Goal: Task Accomplishment & Management: Manage account settings

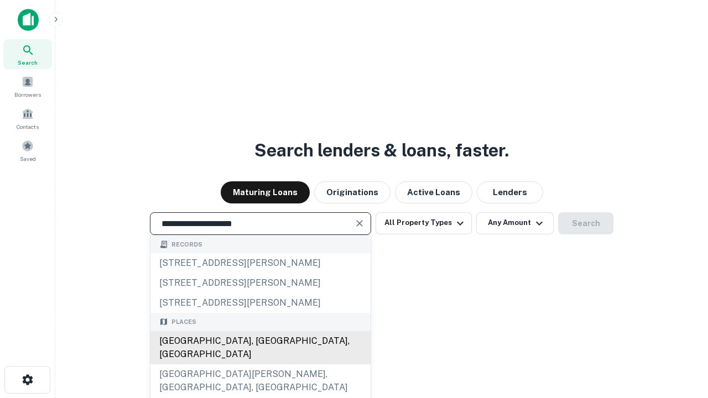
click at [260, 364] on div "[GEOGRAPHIC_DATA], [GEOGRAPHIC_DATA], [GEOGRAPHIC_DATA]" at bounding box center [260, 347] width 220 height 33
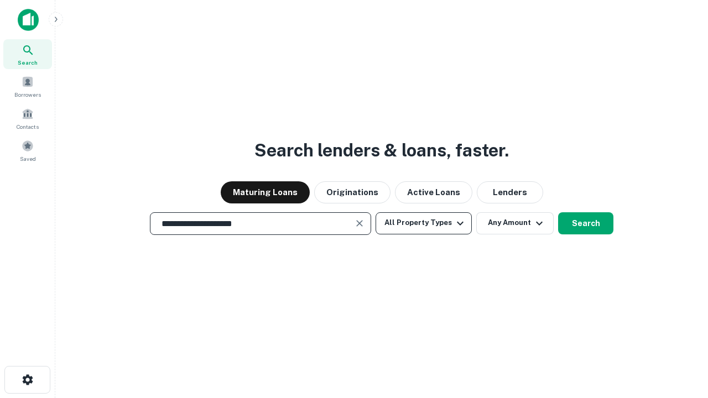
type input "**********"
click at [424, 223] on button "All Property Types" at bounding box center [423, 223] width 96 height 22
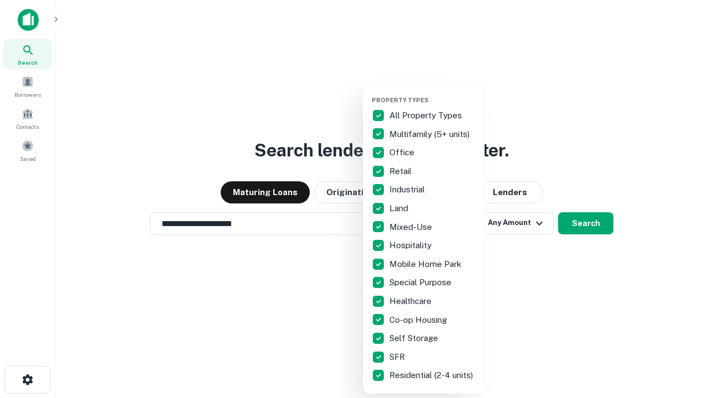
click at [432, 93] on button "button" at bounding box center [433, 93] width 122 height 1
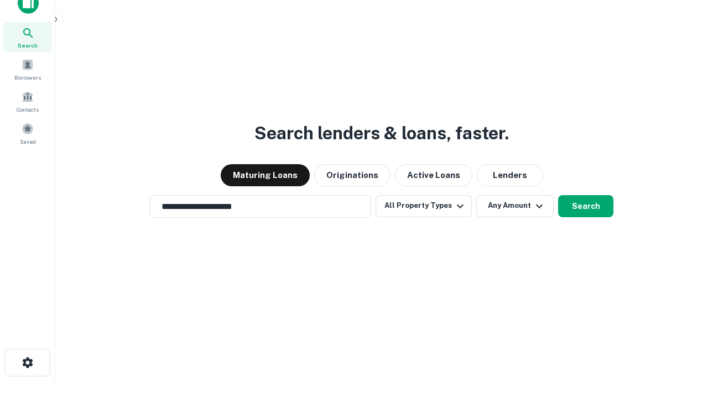
scroll to position [7, 133]
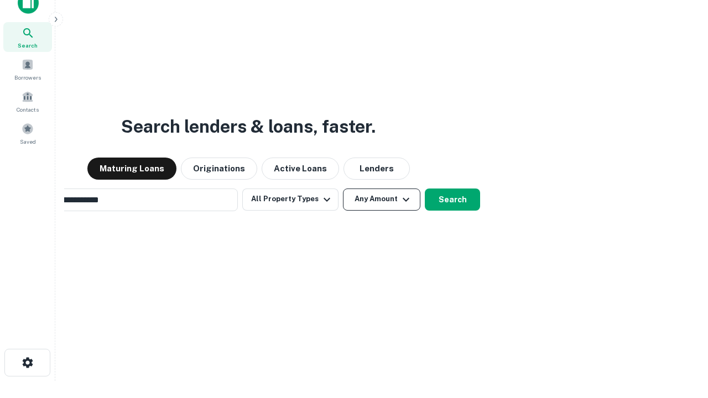
click at [343, 189] on button "Any Amount" at bounding box center [381, 200] width 77 height 22
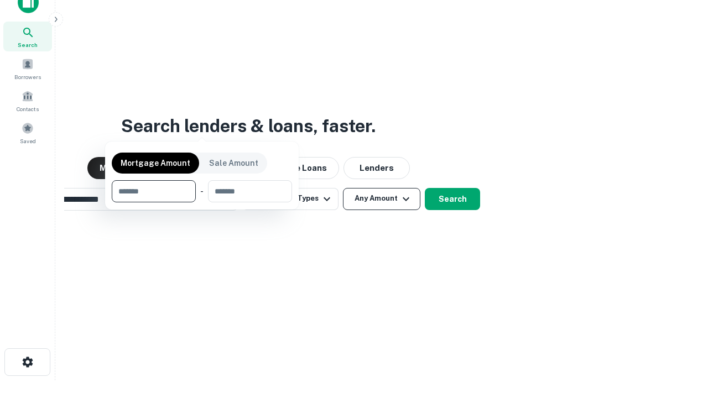
scroll to position [80, 313]
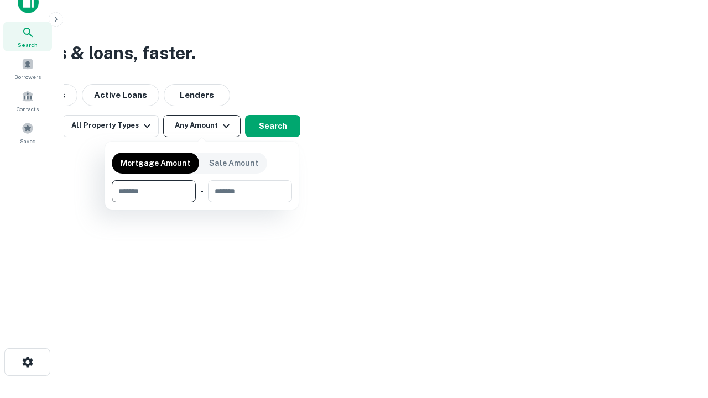
type input "*******"
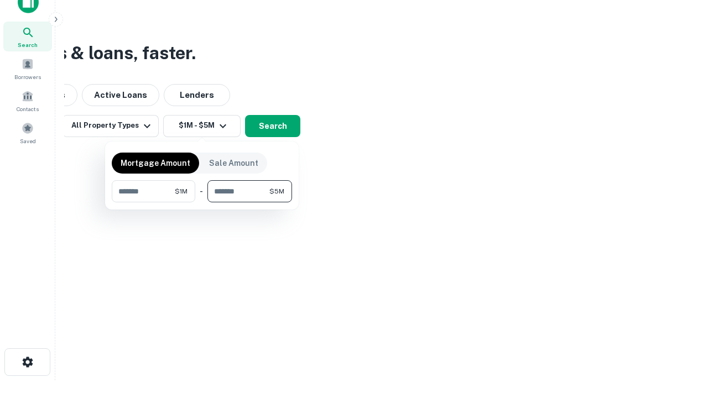
type input "*******"
click at [202, 202] on button "button" at bounding box center [202, 202] width 180 height 1
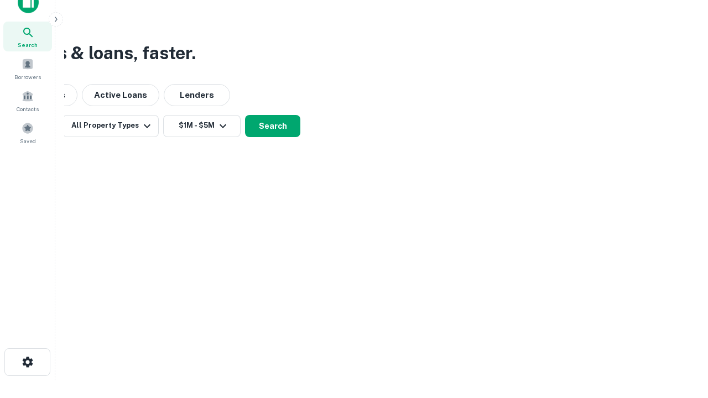
scroll to position [7, 204]
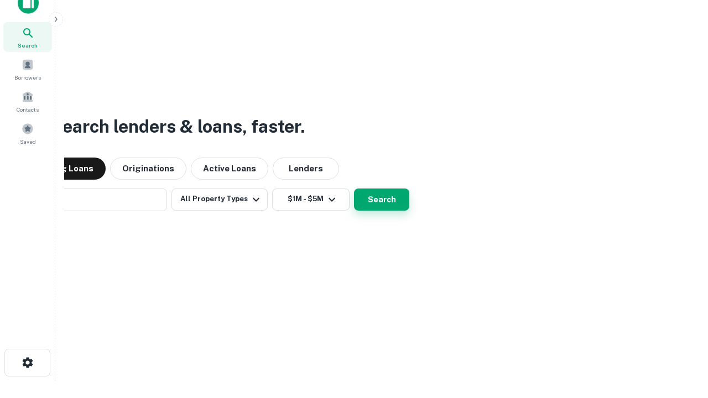
click at [354, 189] on button "Search" at bounding box center [381, 200] width 55 height 22
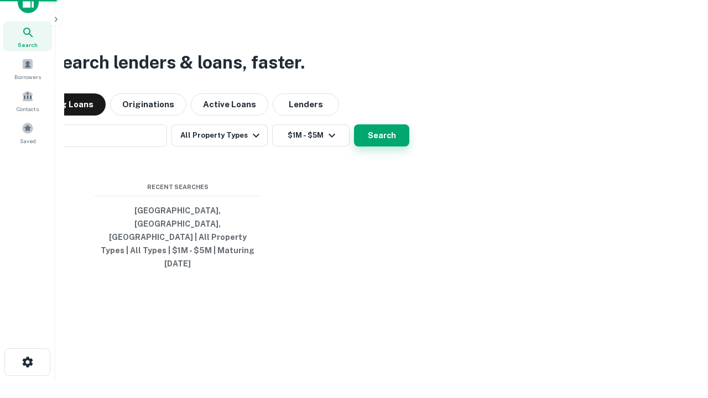
scroll to position [29, 313]
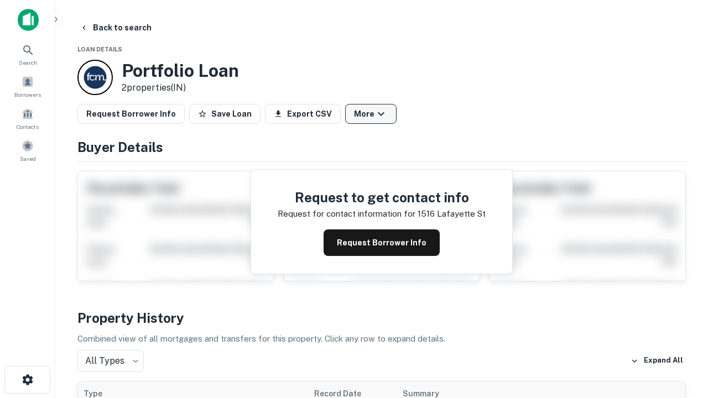
click at [371, 114] on button "More" at bounding box center [370, 114] width 51 height 20
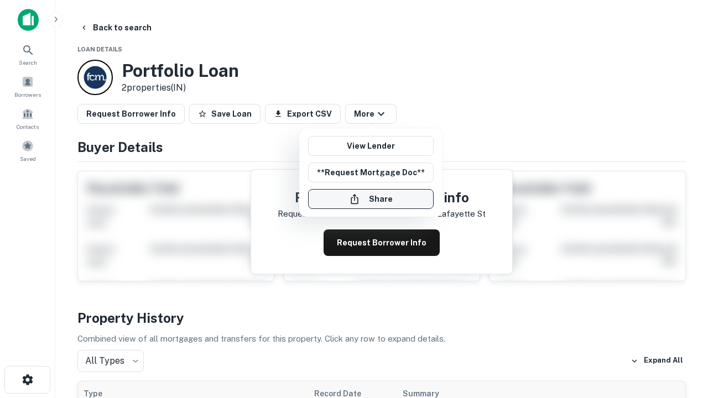
click at [371, 199] on button "Share" at bounding box center [371, 199] width 126 height 20
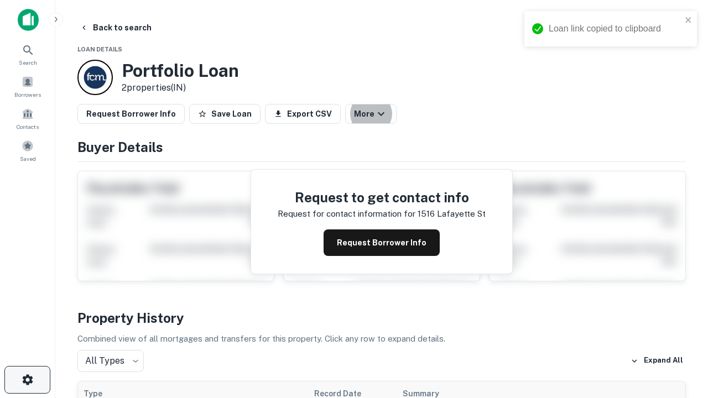
click at [27, 380] on icon "button" at bounding box center [27, 379] width 13 height 13
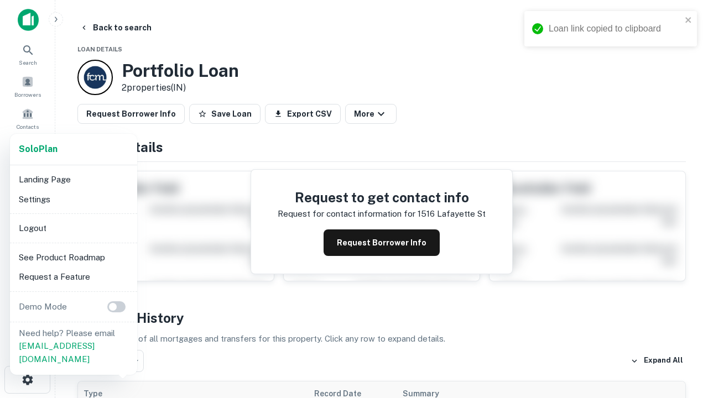
click at [73, 228] on li "Logout" at bounding box center [73, 228] width 118 height 20
